Goal: Transaction & Acquisition: Purchase product/service

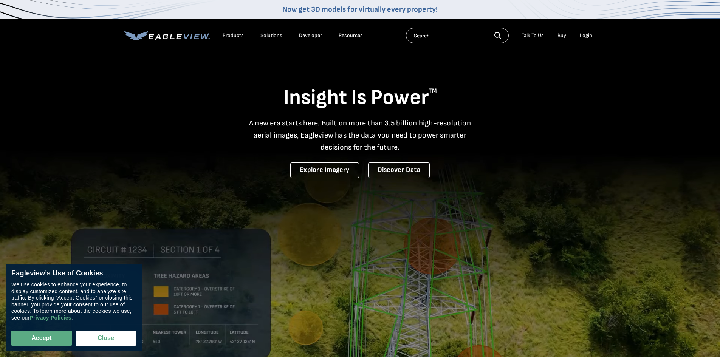
click at [584, 37] on div "Login" at bounding box center [586, 35] width 12 height 7
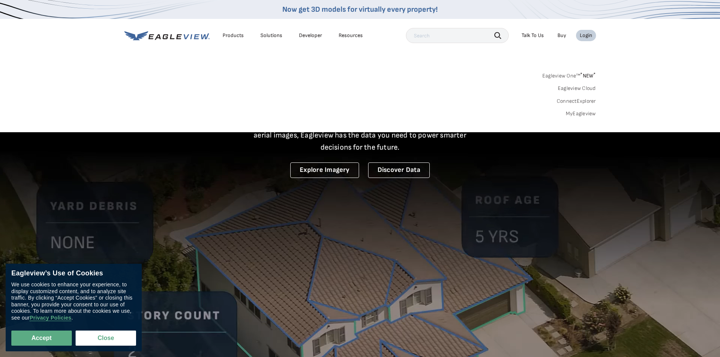
click at [583, 115] on link "MyEagleview" at bounding box center [581, 113] width 30 height 7
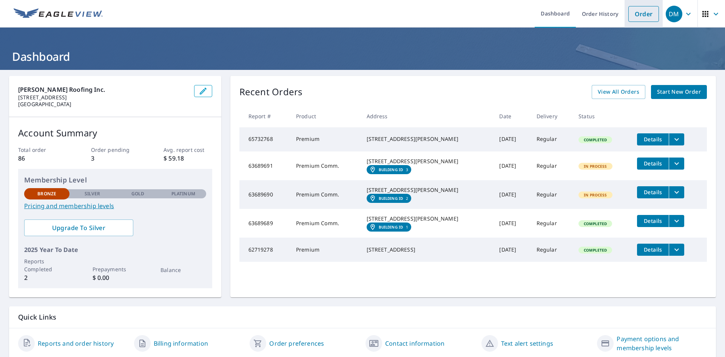
click at [630, 15] on link "Order" at bounding box center [644, 14] width 31 height 16
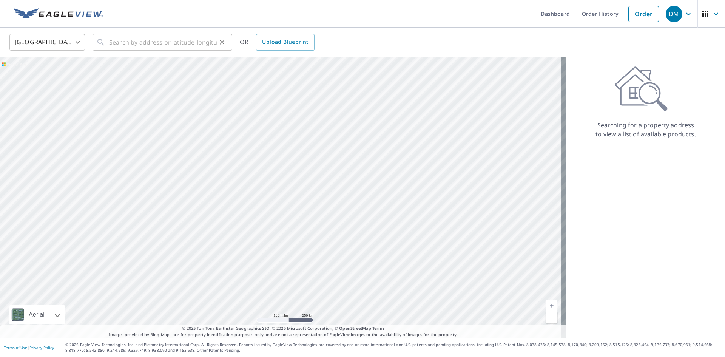
click at [108, 47] on div "​" at bounding box center [163, 42] width 140 height 17
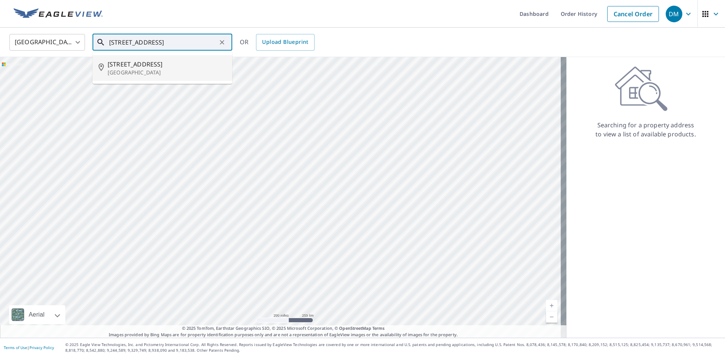
click at [116, 66] on span "[STREET_ADDRESS]" at bounding box center [167, 64] width 119 height 9
type input "[STREET_ADDRESS]"
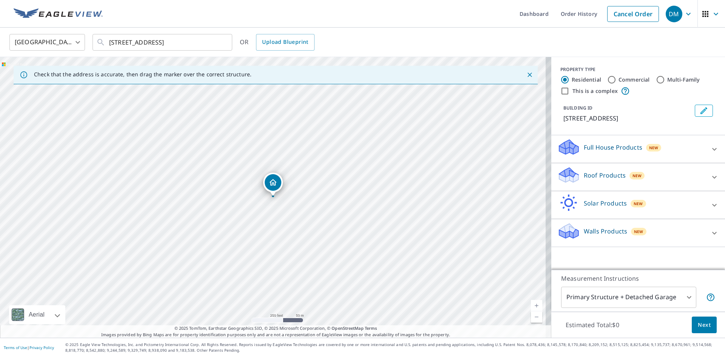
click at [712, 176] on icon at bounding box center [714, 177] width 9 height 9
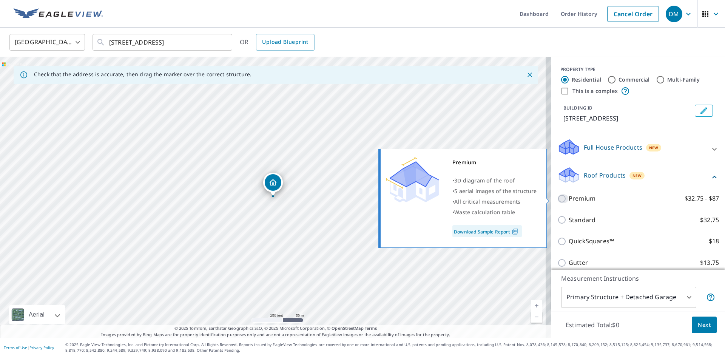
click at [558, 197] on input "Premium $32.75 - $87" at bounding box center [563, 198] width 11 height 9
checkbox input "true"
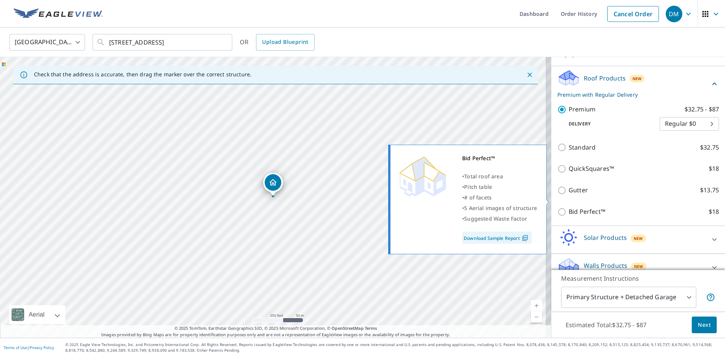
scroll to position [109, 0]
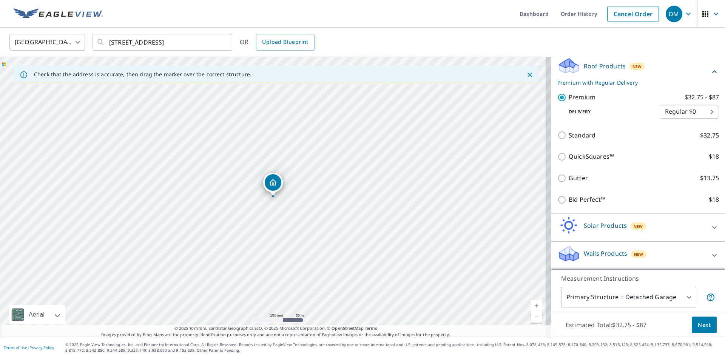
click at [698, 324] on span "Next" at bounding box center [704, 324] width 13 height 9
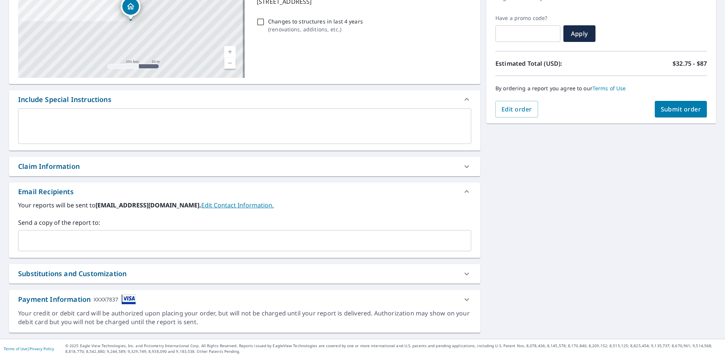
scroll to position [119, 0]
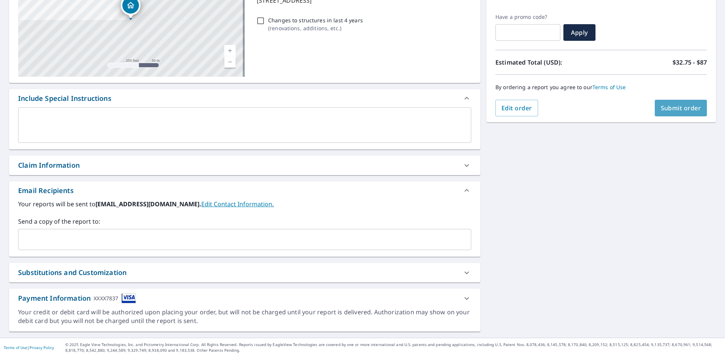
click at [655, 107] on button "Submit order" at bounding box center [681, 108] width 53 height 17
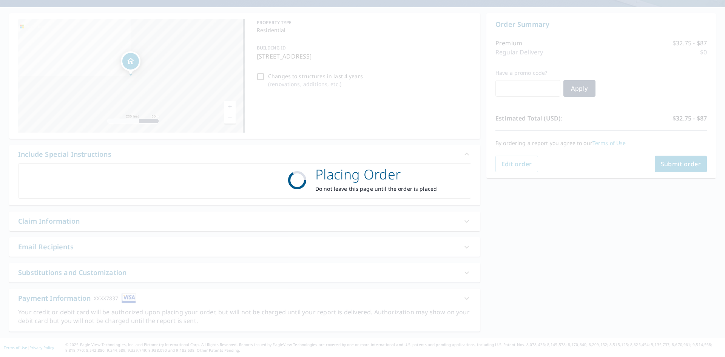
scroll to position [63, 0]
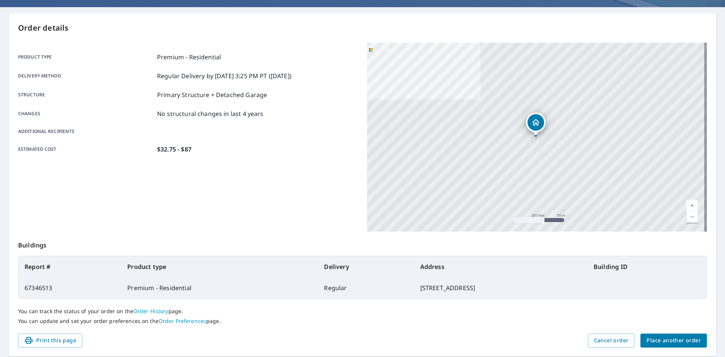
click at [670, 21] on div "Order details Product type Premium - Residential Delivery method Regular Delive…" at bounding box center [362, 184] width 707 height 343
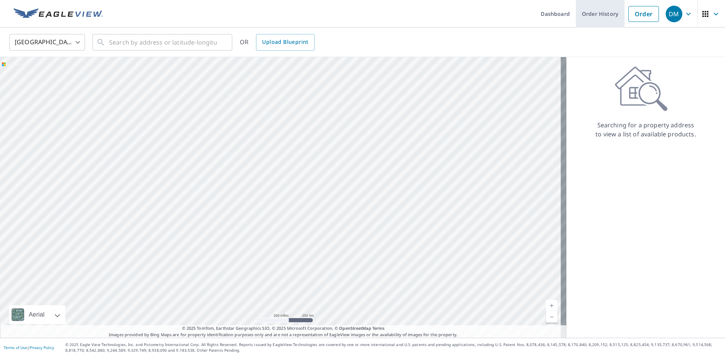
click at [588, 12] on link "Order History" at bounding box center [600, 14] width 49 height 28
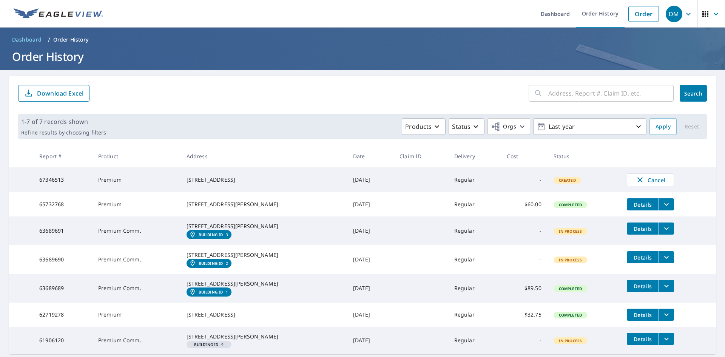
click at [686, 13] on icon "button" at bounding box center [688, 13] width 5 height 3
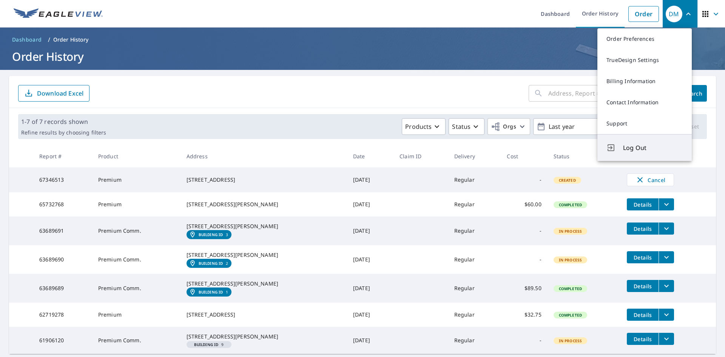
click at [646, 149] on span "Log Out" at bounding box center [653, 147] width 60 height 9
